Goal: Information Seeking & Learning: Learn about a topic

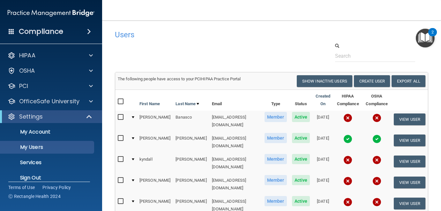
select select "20"
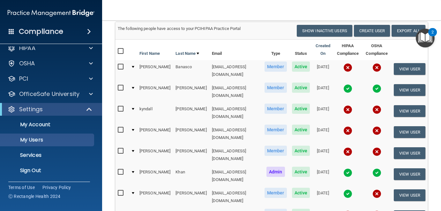
scroll to position [32, 0]
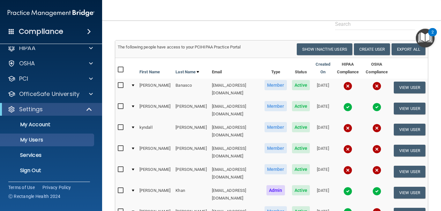
click at [343, 103] on img at bounding box center [347, 107] width 9 height 9
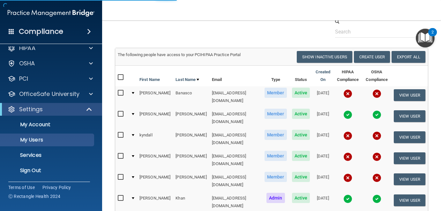
click at [343, 110] on img at bounding box center [347, 114] width 9 height 9
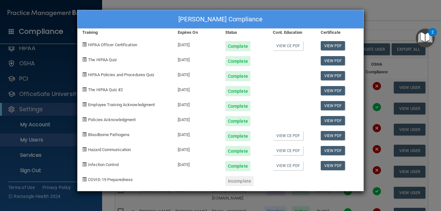
click at [377, 31] on div "Stephanie Bolender's Compliance Training Expires On Status Cont. Education Cert…" at bounding box center [220, 105] width 441 height 211
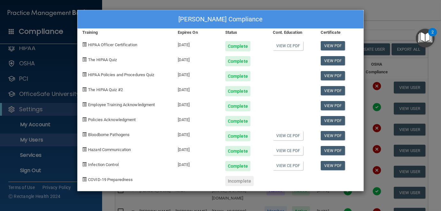
click at [377, 31] on div "Stephanie Bolender's Compliance Training Expires On Status Cont. Education Cert…" at bounding box center [220, 105] width 441 height 211
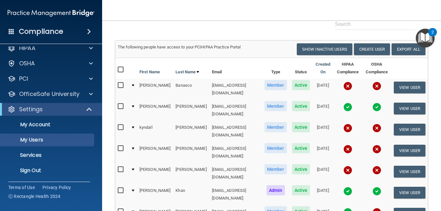
click at [132, 85] on div at bounding box center [133, 86] width 3 height 2
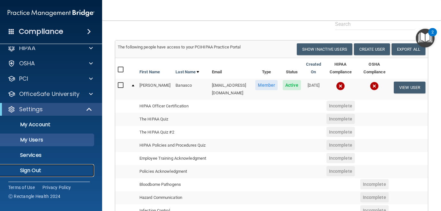
click at [36, 169] on p "Sign Out" at bounding box center [47, 170] width 87 height 6
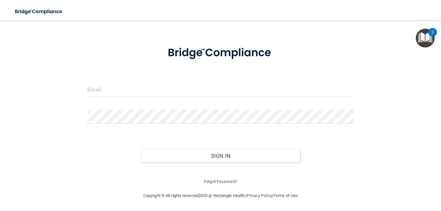
scroll to position [19, 0]
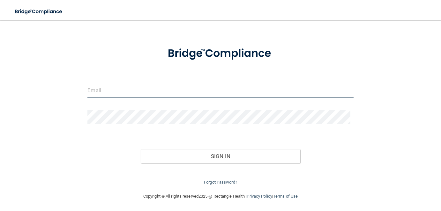
click at [125, 91] on input "email" at bounding box center [220, 90] width 266 height 14
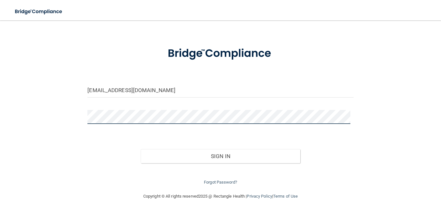
click at [141, 149] on button "Sign In" at bounding box center [220, 156] width 159 height 14
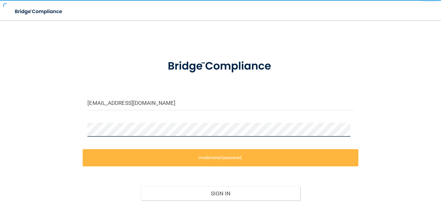
scroll to position [0, 0]
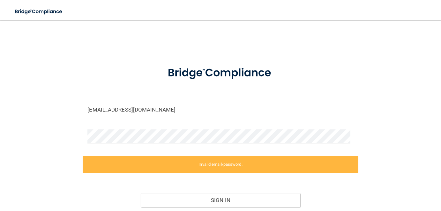
click at [206, 165] on label "Invalid email/password." at bounding box center [220, 164] width 275 height 17
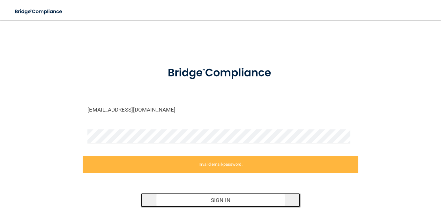
click at [215, 201] on button "Sign In" at bounding box center [220, 200] width 159 height 14
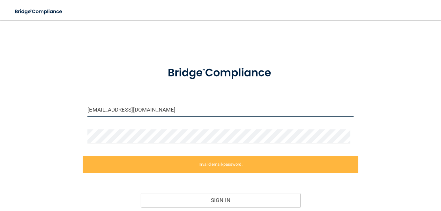
click at [146, 109] on input "[EMAIL_ADDRESS][DOMAIN_NAME]" at bounding box center [220, 110] width 266 height 14
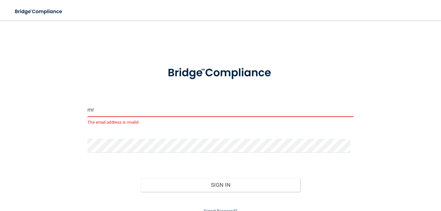
type input "m"
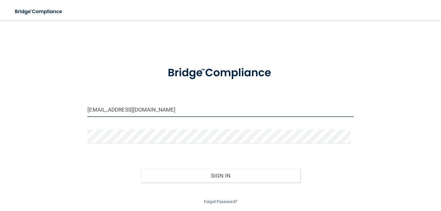
type input "[EMAIL_ADDRESS][DOMAIN_NAME]"
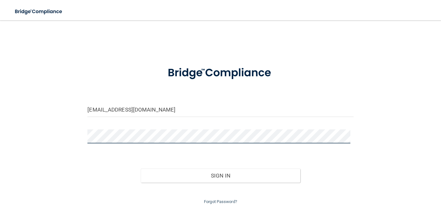
click at [141, 169] on button "Sign In" at bounding box center [220, 176] width 159 height 14
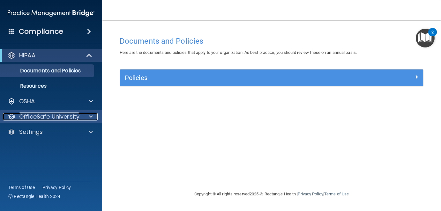
click at [84, 116] on div at bounding box center [90, 117] width 16 height 8
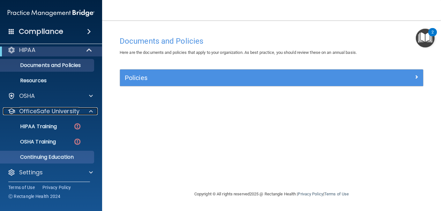
scroll to position [7, 0]
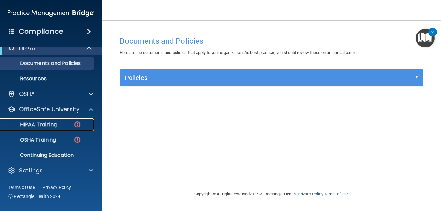
click at [56, 124] on p "HIPAA Training" at bounding box center [30, 125] width 53 height 6
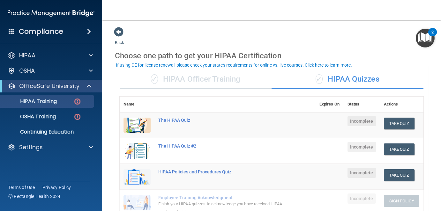
click at [197, 79] on div "✓ HIPAA Officer Training" at bounding box center [196, 79] width 152 height 19
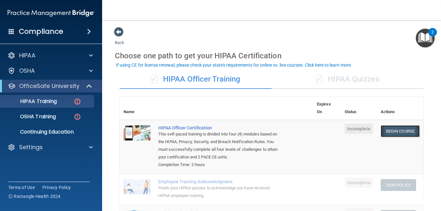
click at [385, 129] on link "Begin Course" at bounding box center [400, 131] width 39 height 12
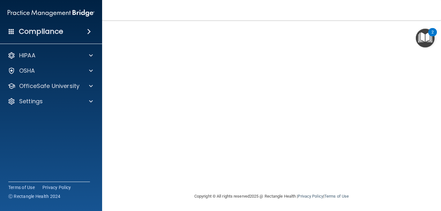
scroll to position [73, 0]
